Goal: Navigation & Orientation: Find specific page/section

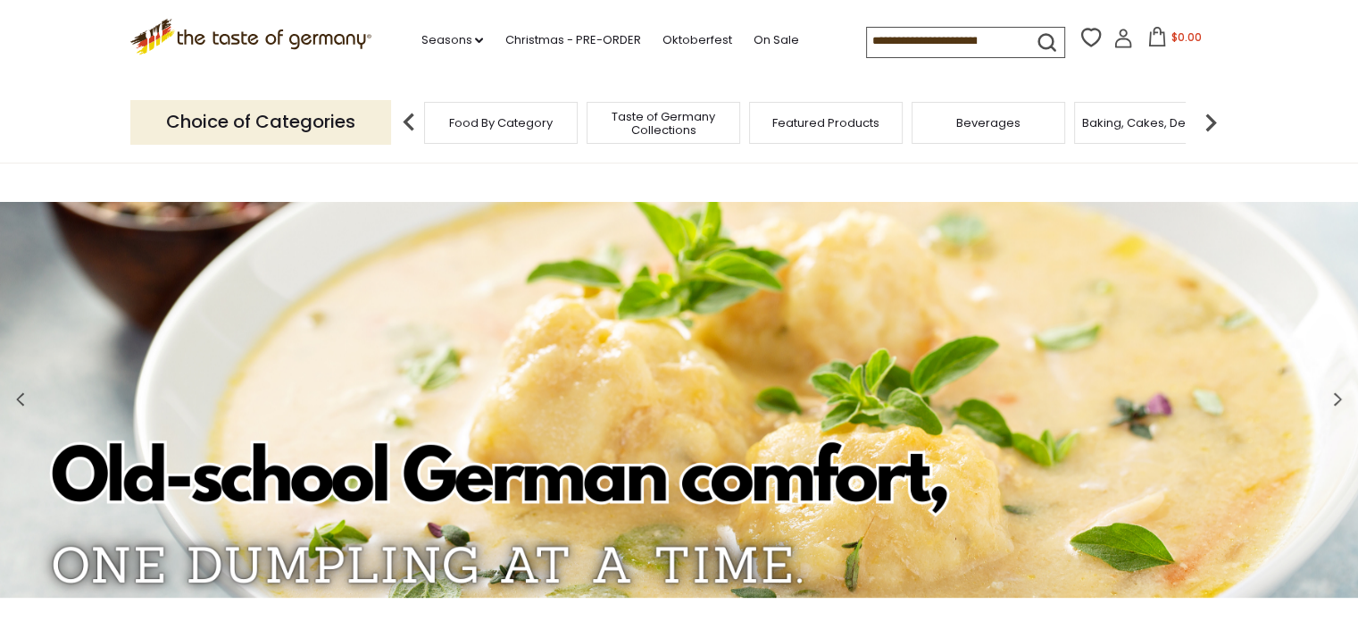
click at [940, 115] on div "Beverages" at bounding box center [989, 123] width 154 height 42
click at [985, 124] on span "Beverages" at bounding box center [988, 122] width 64 height 13
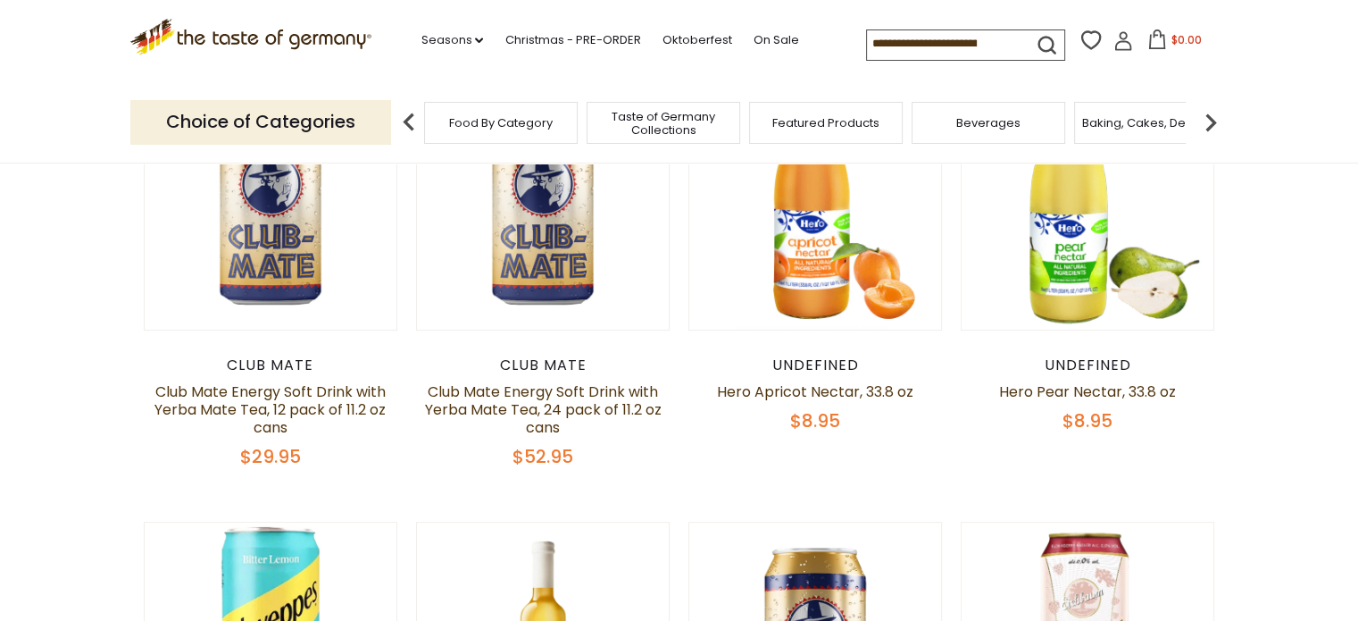
scroll to position [677, 0]
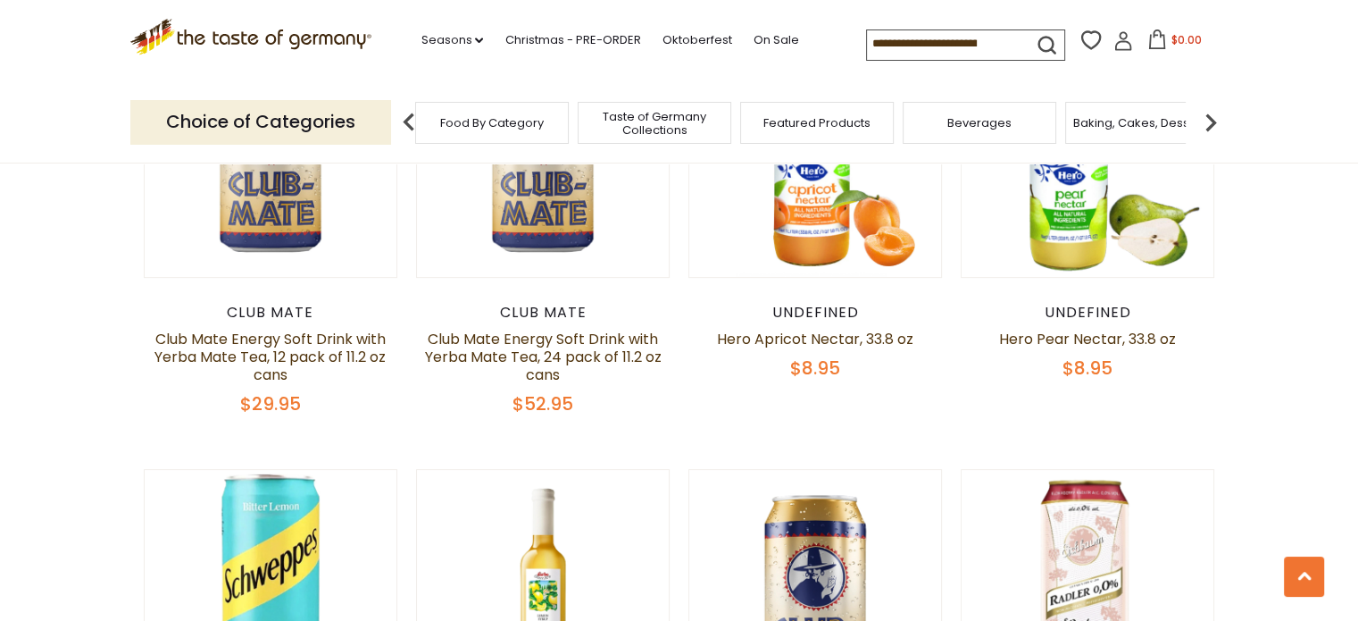
click at [1019, 121] on div "Beverages" at bounding box center [980, 123] width 154 height 42
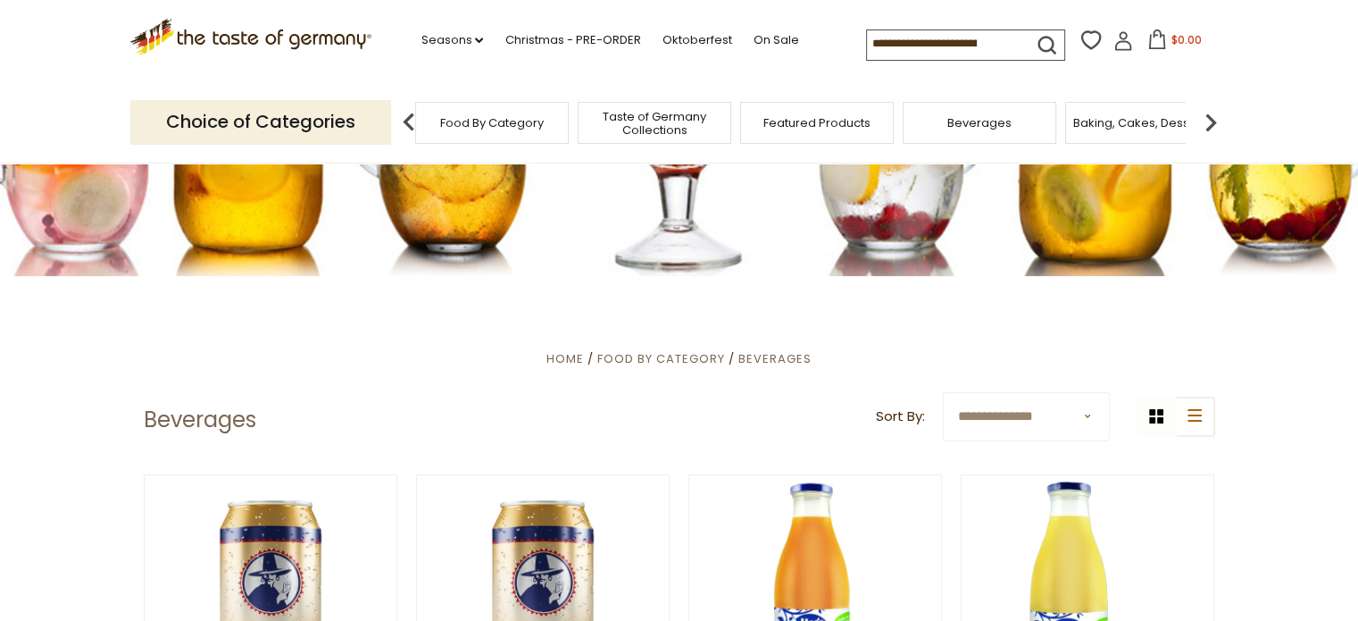
scroll to position [0, 0]
